Goal: Find specific page/section: Find specific page/section

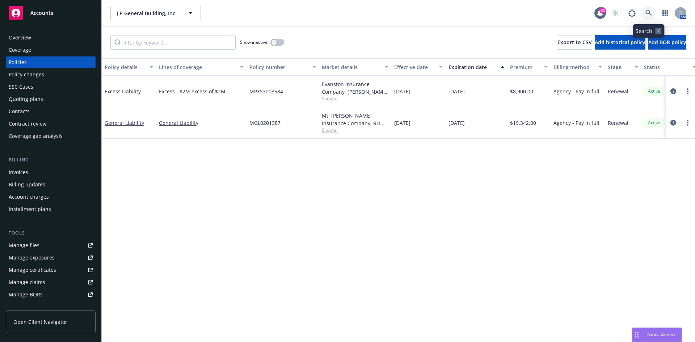
click at [646, 11] on icon at bounding box center [649, 13] width 6 height 6
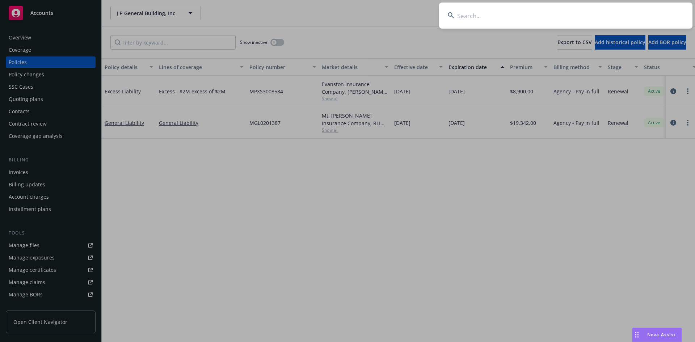
click at [590, 16] on input at bounding box center [566, 16] width 254 height 26
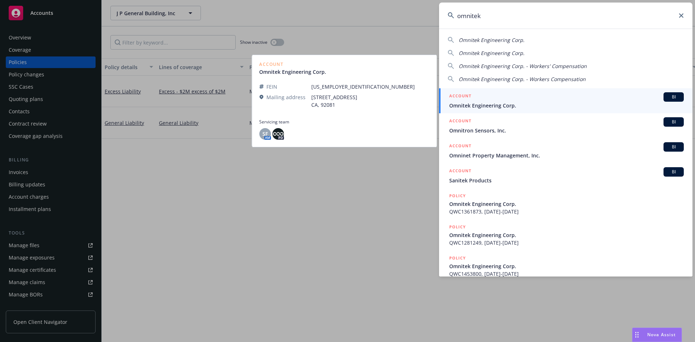
type input "omnitek"
click at [457, 97] on h5 "ACCOUNT" at bounding box center [460, 96] width 22 height 9
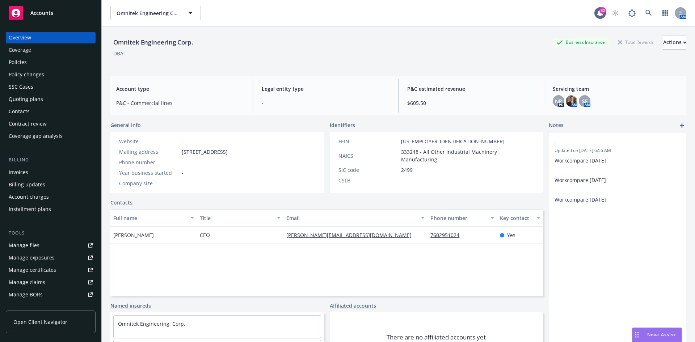
click at [64, 61] on div "Policies" at bounding box center [51, 62] width 84 height 12
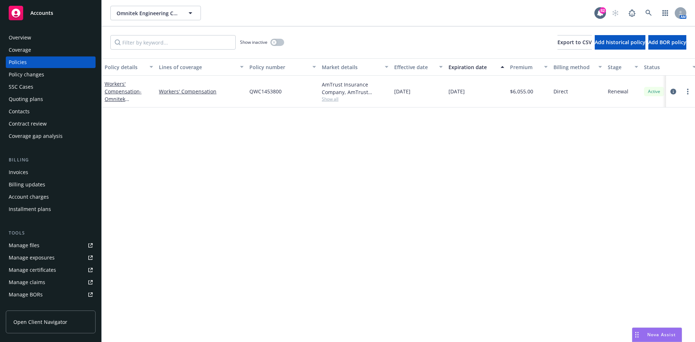
click at [46, 35] on div "Overview" at bounding box center [51, 38] width 84 height 12
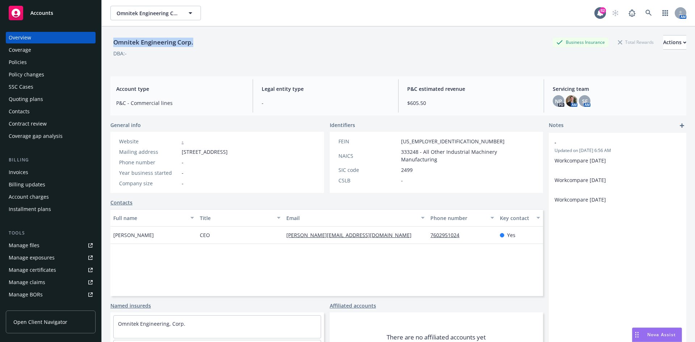
drag, startPoint x: 190, startPoint y: 41, endPoint x: 110, endPoint y: 47, distance: 79.9
click at [110, 47] on div "Omnitek Engineering Corp. Business Insurance Total Rewards Actions" at bounding box center [398, 42] width 576 height 14
copy div "Omnitek Engineering Corp."
click at [37, 66] on div "Policies" at bounding box center [51, 62] width 84 height 12
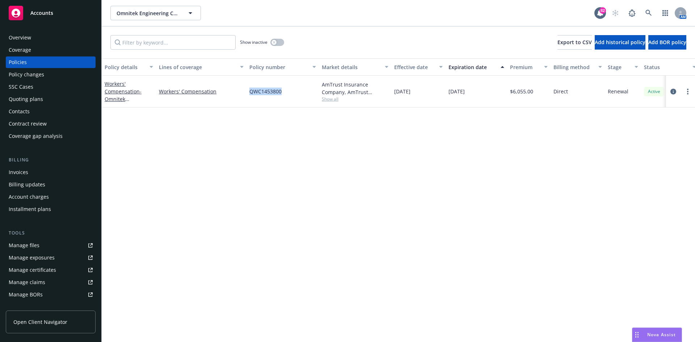
drag, startPoint x: 285, startPoint y: 93, endPoint x: 249, endPoint y: 95, distance: 36.6
click at [249, 95] on div "QWC1453800" at bounding box center [283, 92] width 72 height 32
copy span "QWC1453800"
click at [648, 12] on icon at bounding box center [649, 13] width 7 height 7
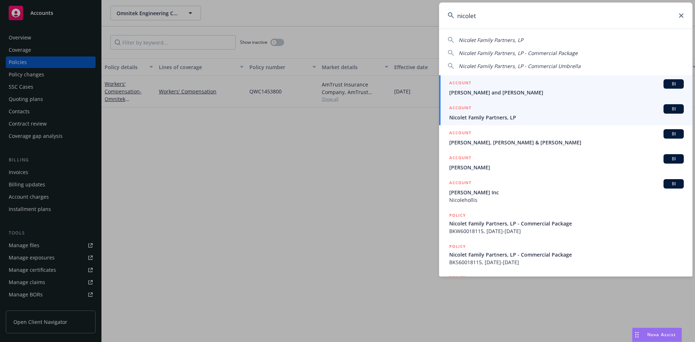
type input "nicolet"
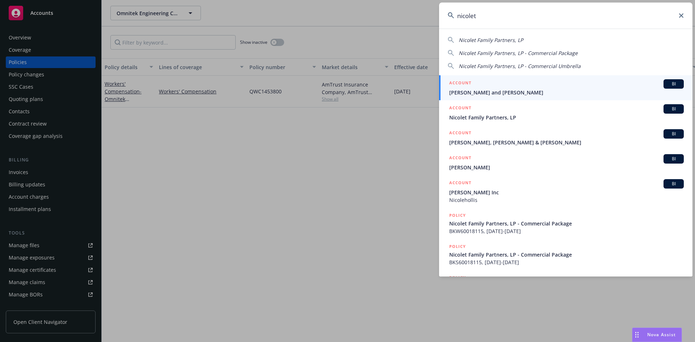
click at [470, 106] on h5 "ACCOUNT" at bounding box center [460, 108] width 22 height 9
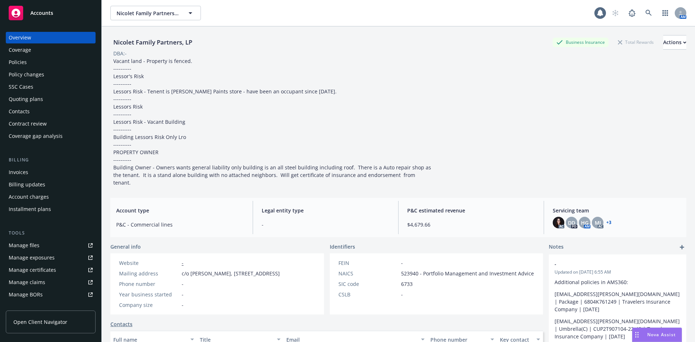
click at [26, 62] on div "Policies" at bounding box center [51, 62] width 84 height 12
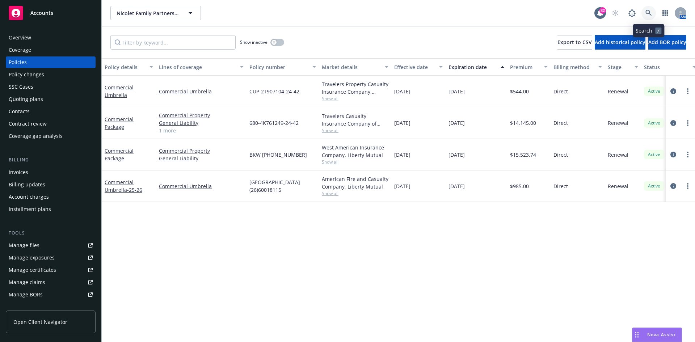
click at [644, 9] on link at bounding box center [649, 13] width 14 height 14
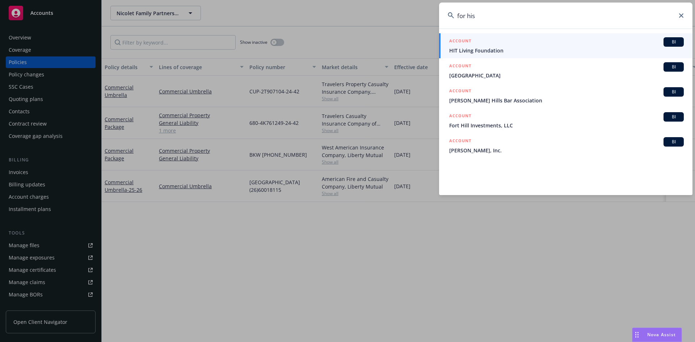
click at [525, 17] on input "for his" at bounding box center [566, 16] width 254 height 26
drag, startPoint x: 489, startPoint y: 17, endPoint x: 449, endPoint y: 12, distance: 40.9
click at [449, 12] on div "for his" at bounding box center [566, 16] width 254 height 26
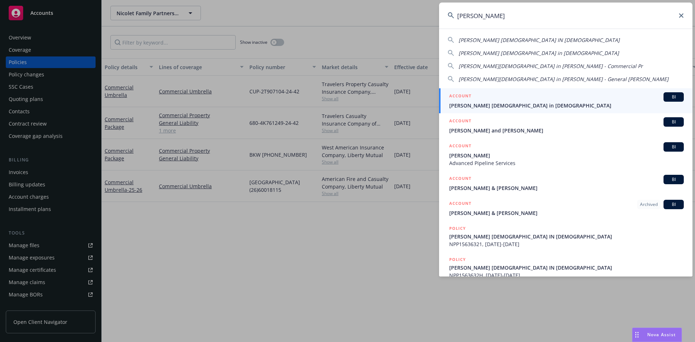
type input "[PERSON_NAME]"
click at [459, 95] on h5 "ACCOUNT" at bounding box center [460, 96] width 22 height 9
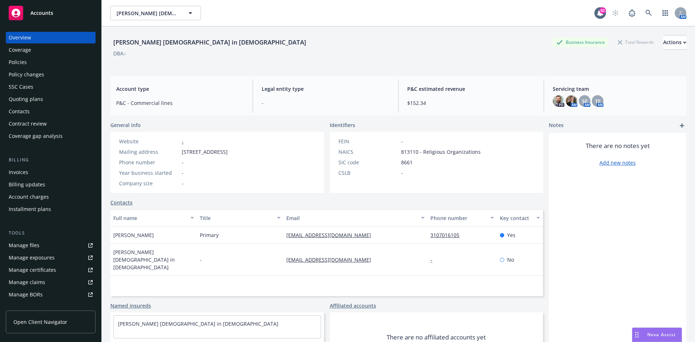
click at [34, 64] on div "Policies" at bounding box center [51, 62] width 84 height 12
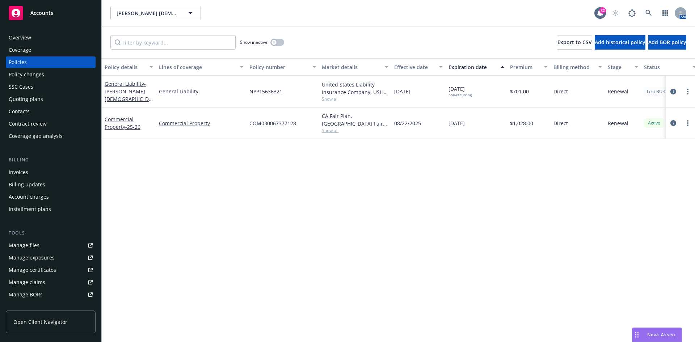
click at [515, 186] on div "Policy details Lines of coverage Policy number Market details Effective date Ex…" at bounding box center [399, 200] width 594 height 284
